Goal: Download file/media

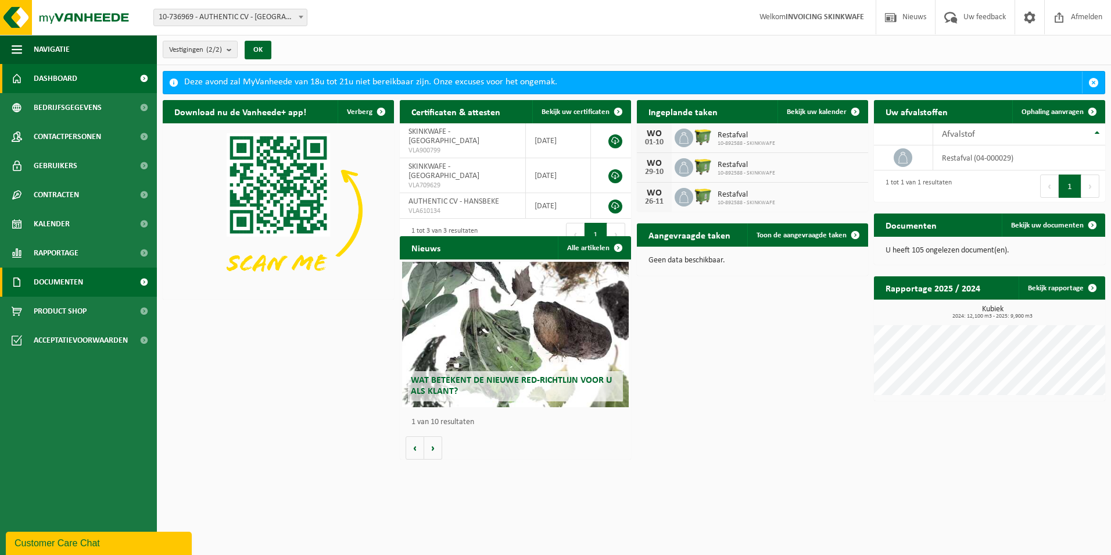
click at [77, 281] on span "Documenten" at bounding box center [58, 281] width 49 height 29
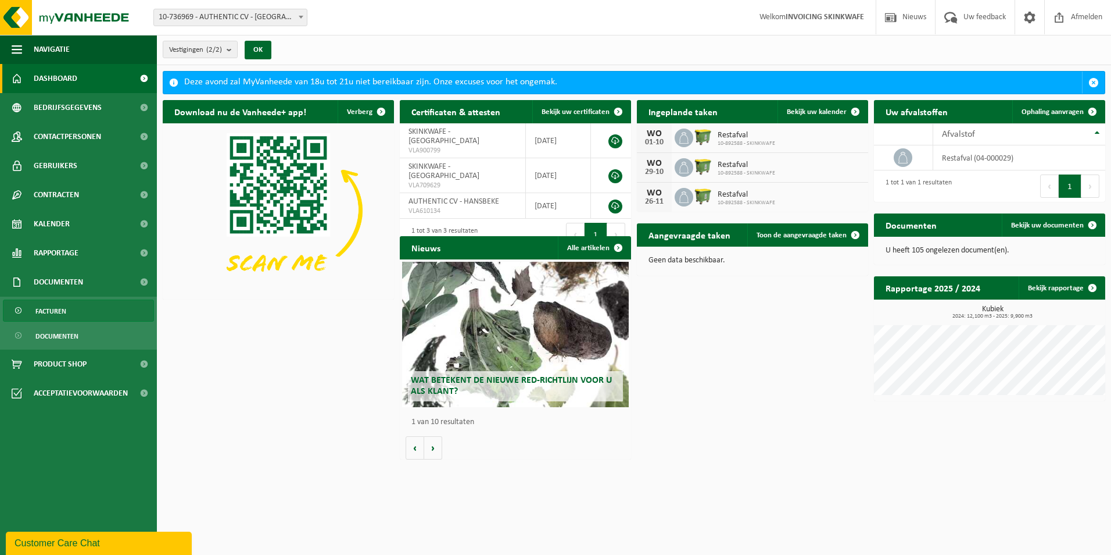
click at [67, 310] on link "Facturen" at bounding box center [78, 310] width 151 height 22
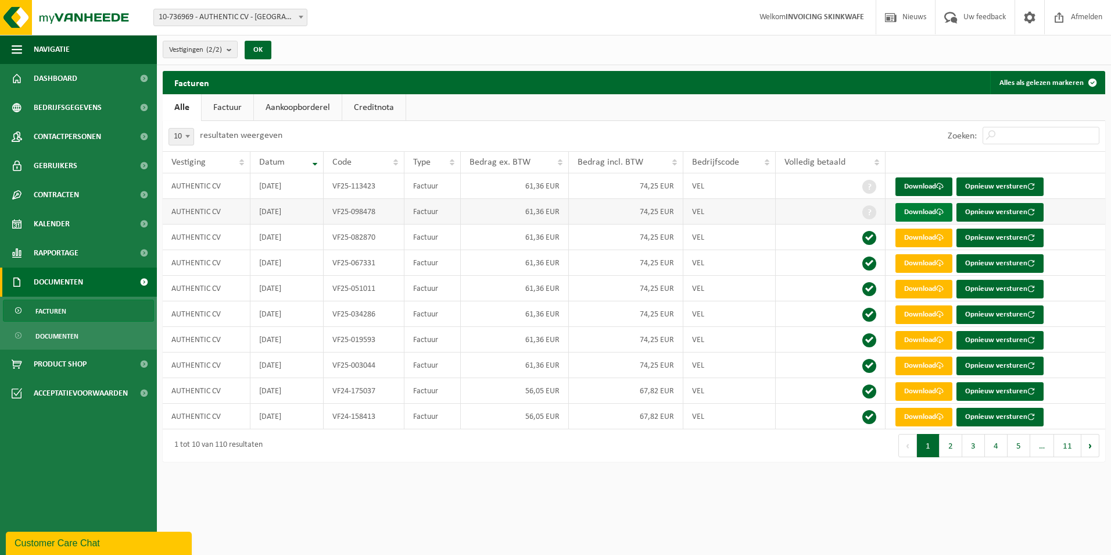
click at [932, 209] on link "Download" at bounding box center [924, 212] width 57 height 19
click at [919, 183] on link "Download" at bounding box center [924, 186] width 57 height 19
click at [62, 78] on span "Dashboard" at bounding box center [56, 78] width 44 height 29
